Goal: Task Accomplishment & Management: Manage account settings

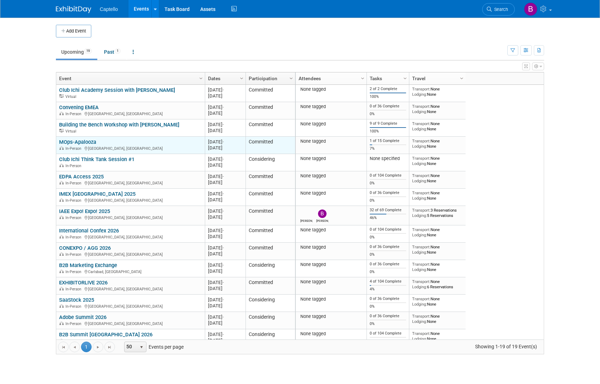
click at [88, 140] on link "MOps-Apalooza" at bounding box center [77, 142] width 37 height 6
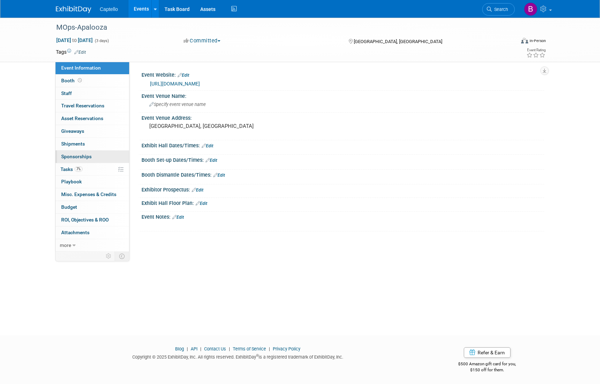
click at [83, 156] on span "Sponsorships 0" at bounding box center [76, 157] width 30 height 6
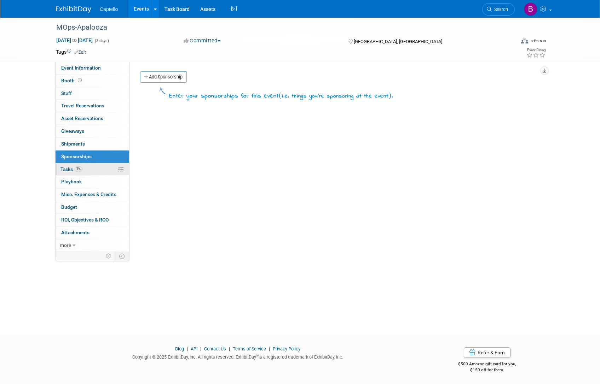
click at [81, 167] on span "7%" at bounding box center [79, 169] width 8 height 5
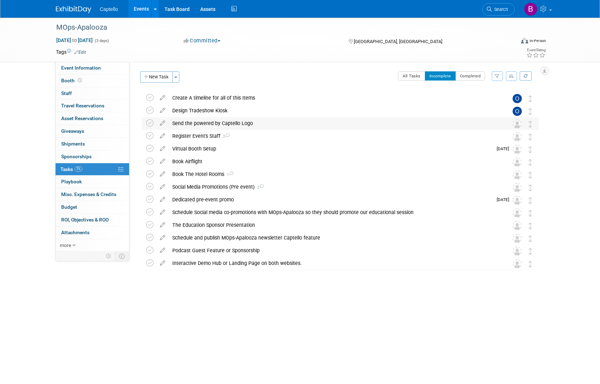
click at [270, 123] on div "Send the powered by Captello Logo" at bounding box center [334, 123] width 330 height 12
